Goal: Find specific page/section: Find specific page/section

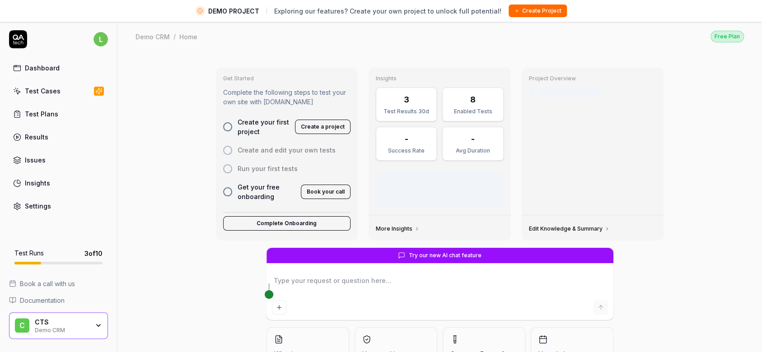
click at [33, 70] on div "Dashboard" at bounding box center [42, 67] width 35 height 9
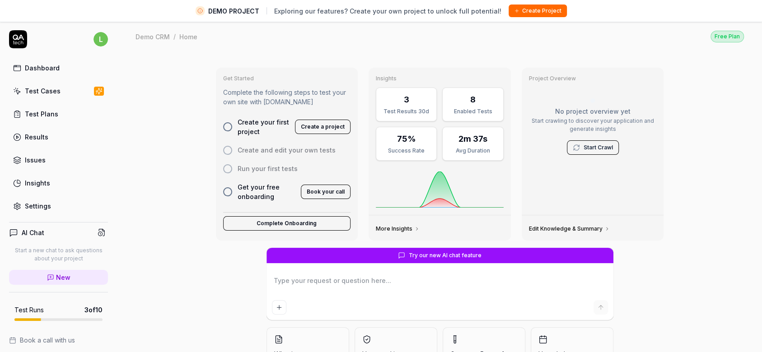
click at [45, 107] on link "Test Plans" at bounding box center [58, 114] width 99 height 18
type textarea "*"
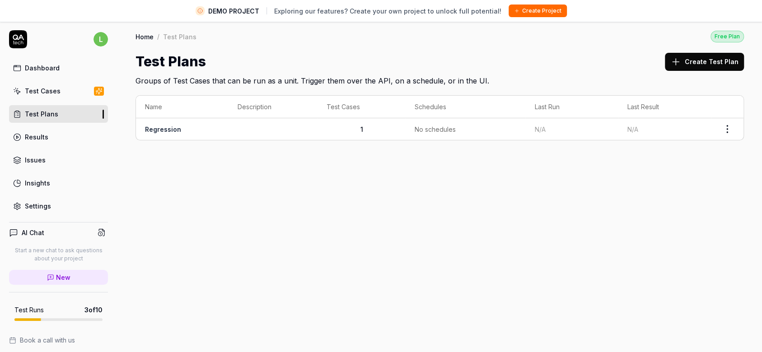
click at [164, 131] on link "Regression" at bounding box center [163, 130] width 36 height 8
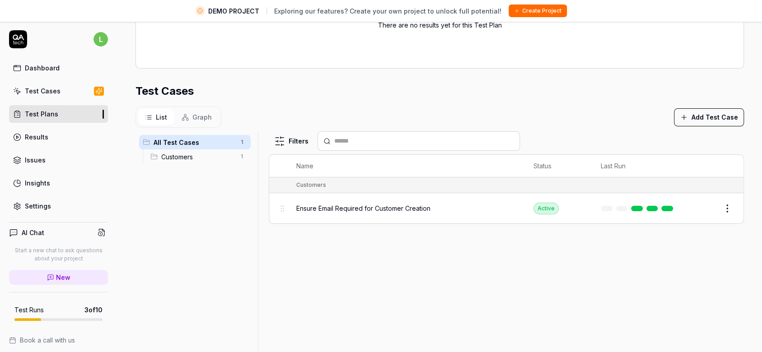
click at [30, 141] on link "Results" at bounding box center [58, 137] width 99 height 18
